Goal: Understand process/instructions: Learn about a topic

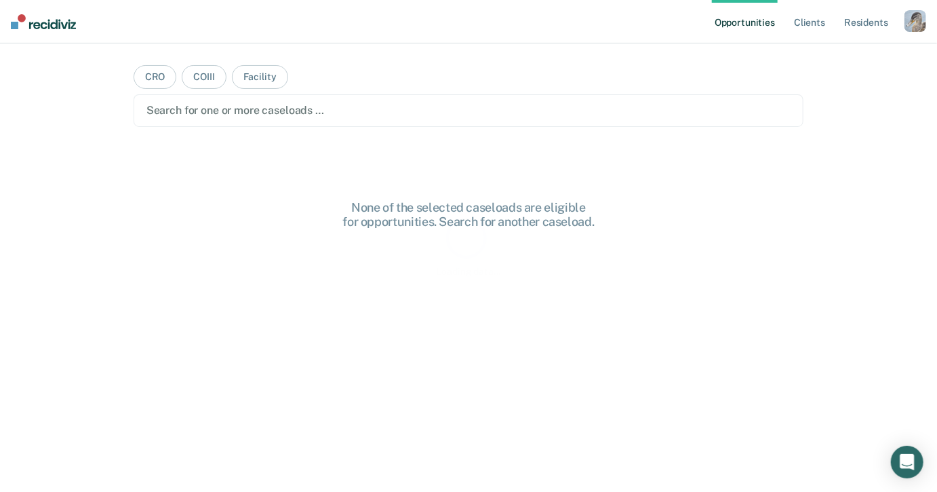
click at [917, 12] on div "button" at bounding box center [916, 21] width 22 height 22
click at [812, 54] on link "Profile" at bounding box center [860, 56] width 109 height 12
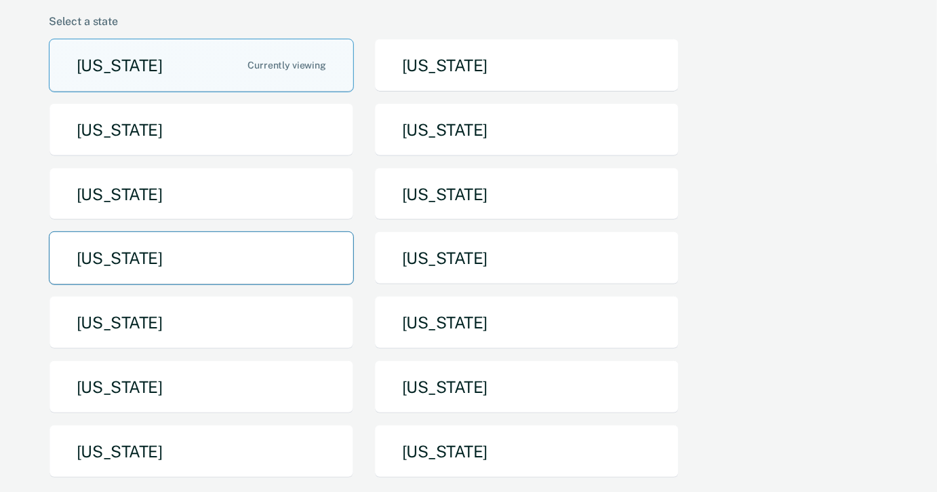
scroll to position [276, 0]
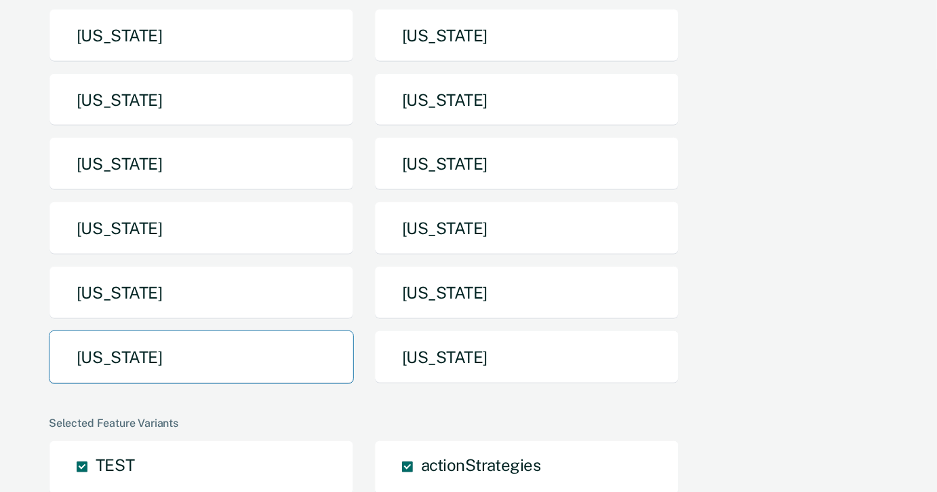
click at [288, 330] on button "[US_STATE]" at bounding box center [201, 357] width 305 height 54
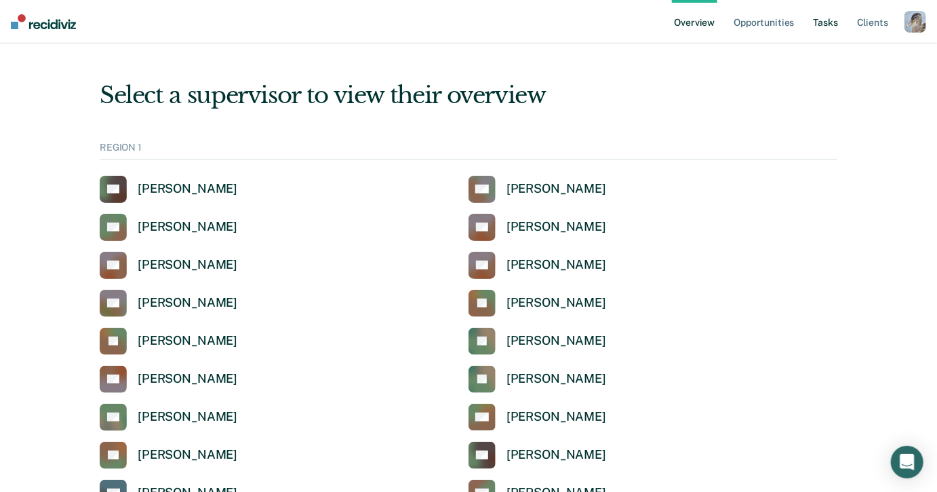
click at [827, 23] on link "Tasks" at bounding box center [826, 21] width 30 height 43
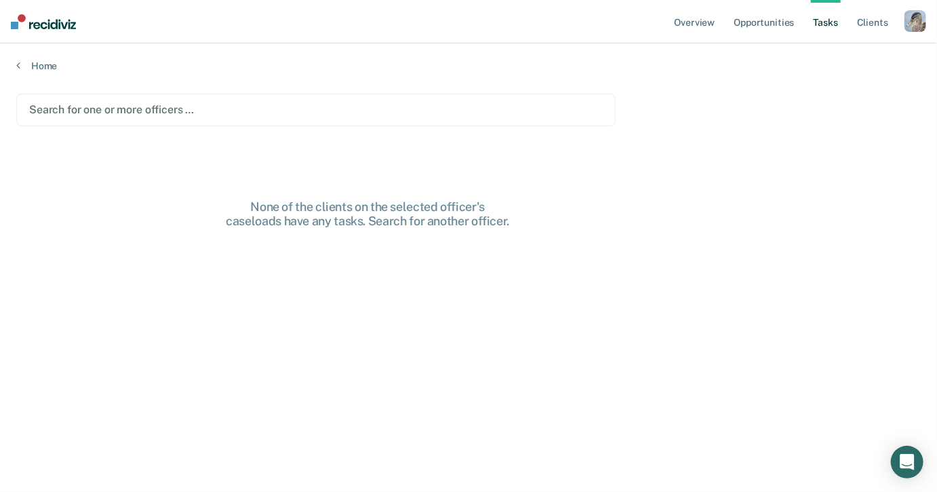
click at [905, 22] on div "button" at bounding box center [916, 21] width 22 height 22
click at [823, 75] on link "How it works" at bounding box center [860, 72] width 109 height 12
click at [761, 20] on link "Opportunities" at bounding box center [764, 21] width 66 height 43
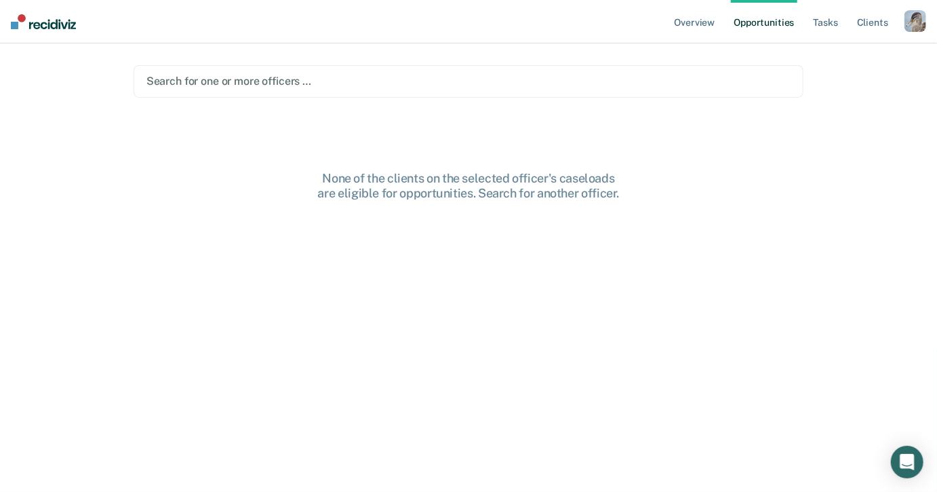
click at [919, 20] on div "button" at bounding box center [916, 21] width 22 height 22
click at [852, 68] on link "How it works" at bounding box center [860, 72] width 109 height 12
